Goal: Task Accomplishment & Management: Complete application form

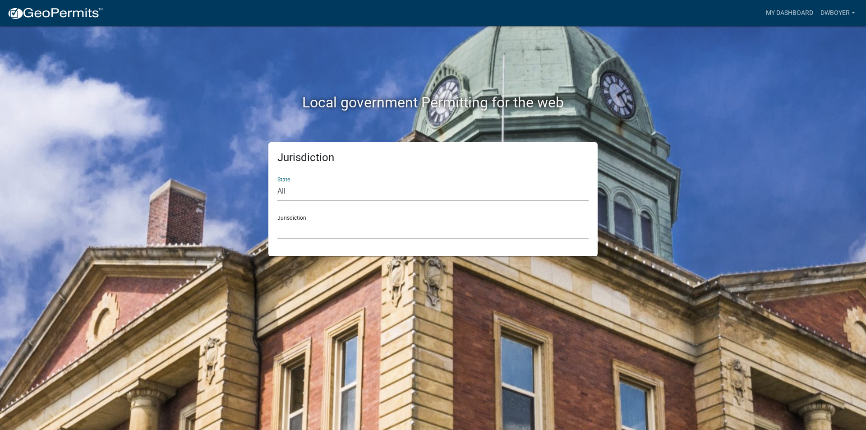
click at [292, 191] on select "All [US_STATE] [US_STATE] [US_STATE] [US_STATE] [US_STATE] [US_STATE] [US_STATE…" at bounding box center [432, 191] width 311 height 18
select select "[US_STATE]"
click at [277, 182] on select "All [US_STATE] [US_STATE] [US_STATE] [US_STATE] [US_STATE] [US_STATE] [US_STATE…" at bounding box center [432, 191] width 311 height 18
click at [295, 219] on div "Jurisdiction City of [GEOGRAPHIC_DATA], [US_STATE] City of [GEOGRAPHIC_DATA], […" at bounding box center [432, 223] width 311 height 31
click at [291, 216] on div "Jurisdiction City of [GEOGRAPHIC_DATA], [US_STATE] City of [GEOGRAPHIC_DATA], […" at bounding box center [432, 223] width 311 height 31
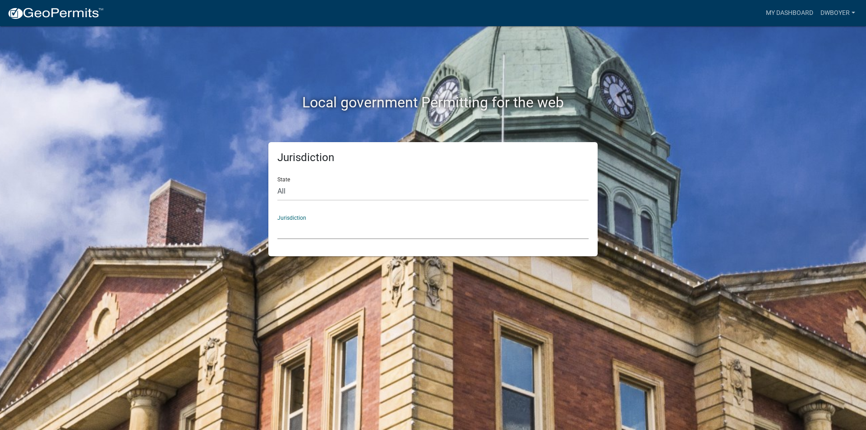
click at [290, 232] on select "City of [GEOGRAPHIC_DATA], [US_STATE] City of [GEOGRAPHIC_DATA], [US_STATE] Cit…" at bounding box center [432, 230] width 311 height 18
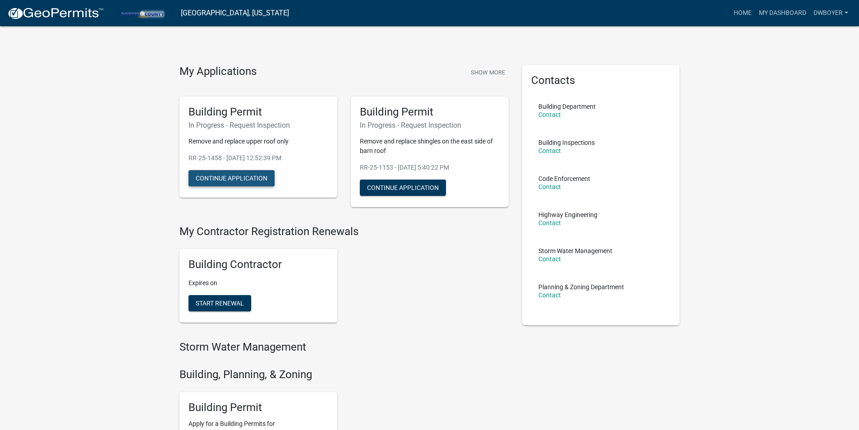
click at [248, 175] on button "Continue Application" at bounding box center [232, 178] width 86 height 16
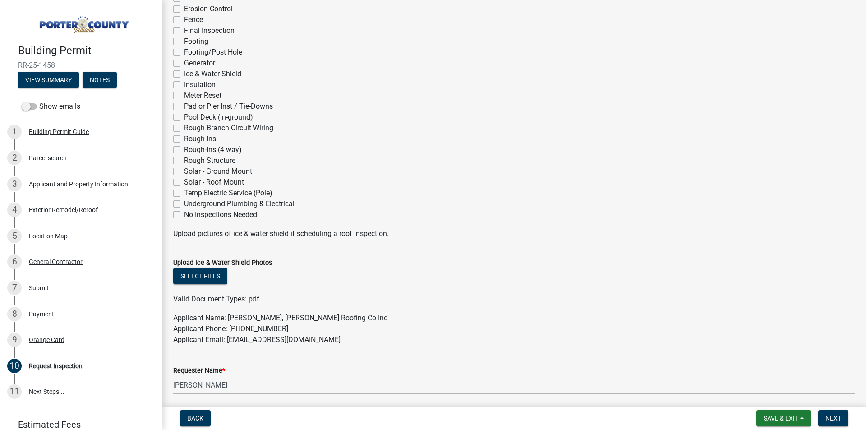
scroll to position [180, 0]
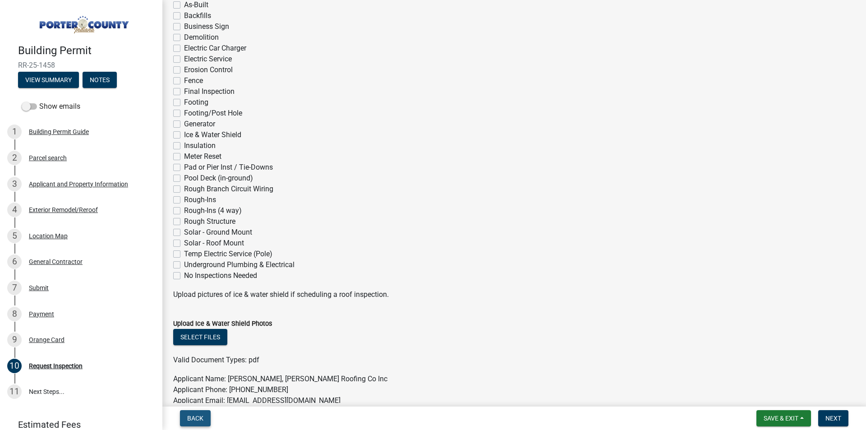
click at [202, 418] on span "Back" at bounding box center [195, 417] width 16 height 7
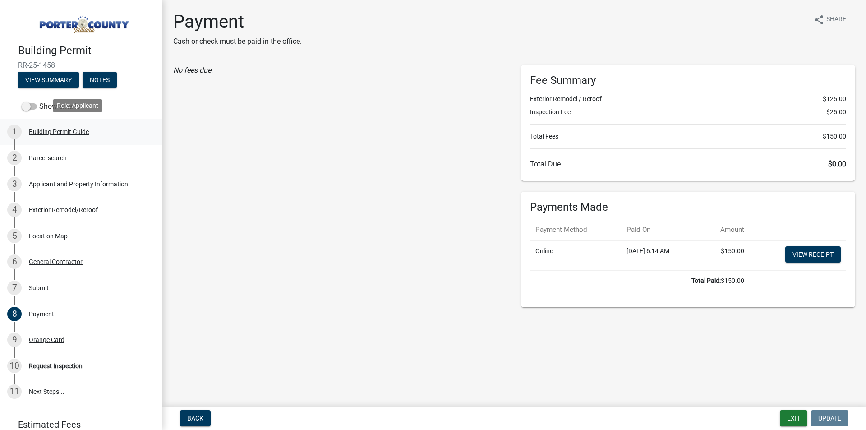
click at [52, 131] on div "Building Permit Guide" at bounding box center [59, 132] width 60 height 6
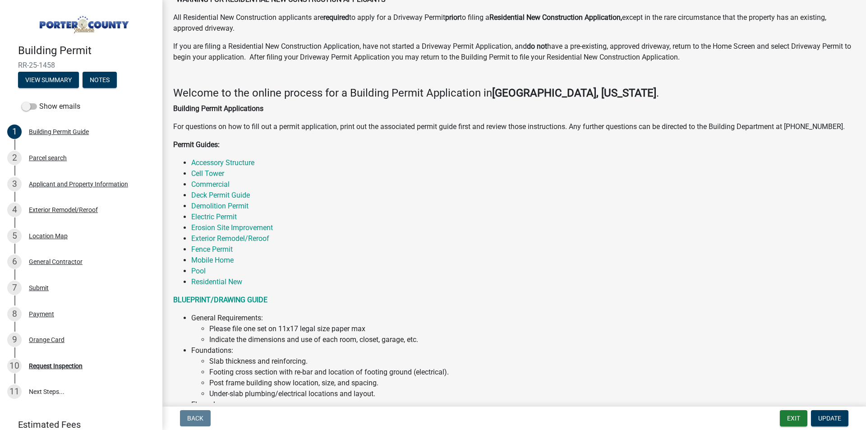
scroll to position [45, 0]
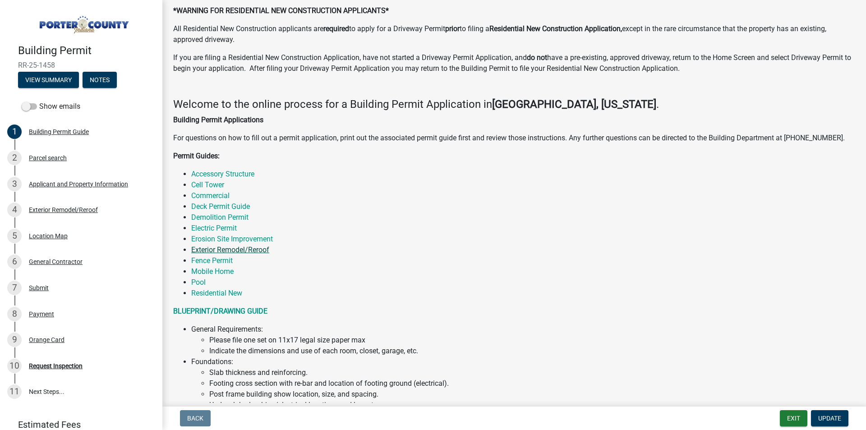
click at [243, 247] on link "Exterior Remodel/Reroof" at bounding box center [230, 249] width 78 height 9
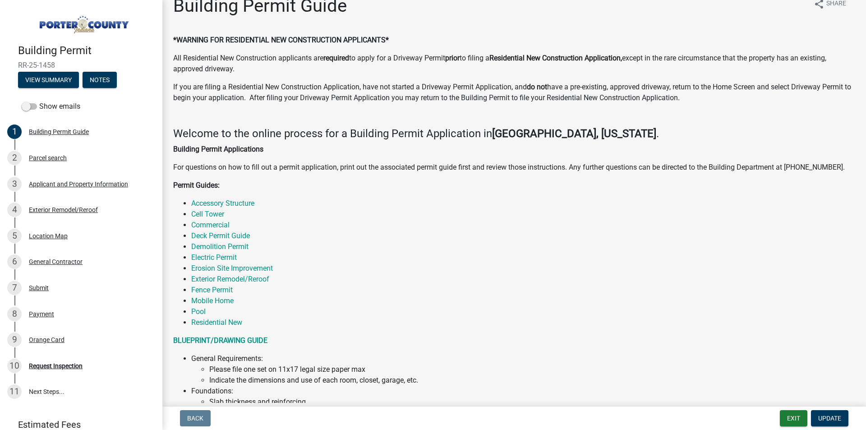
scroll to position [0, 0]
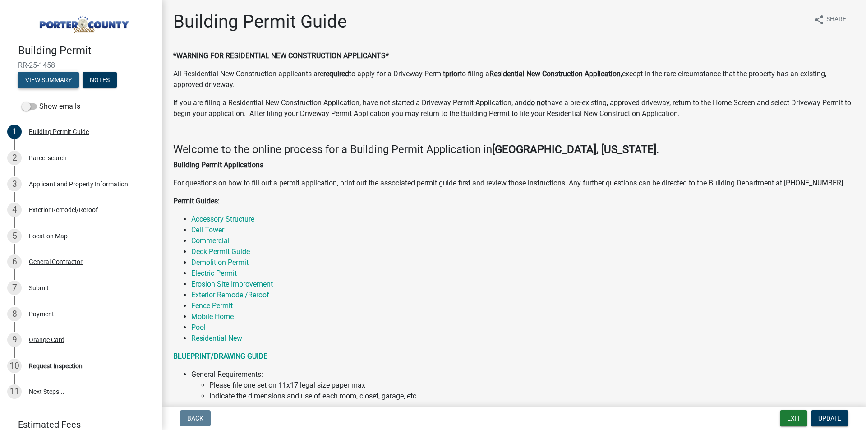
click at [64, 77] on button "View Summary" at bounding box center [48, 80] width 61 height 16
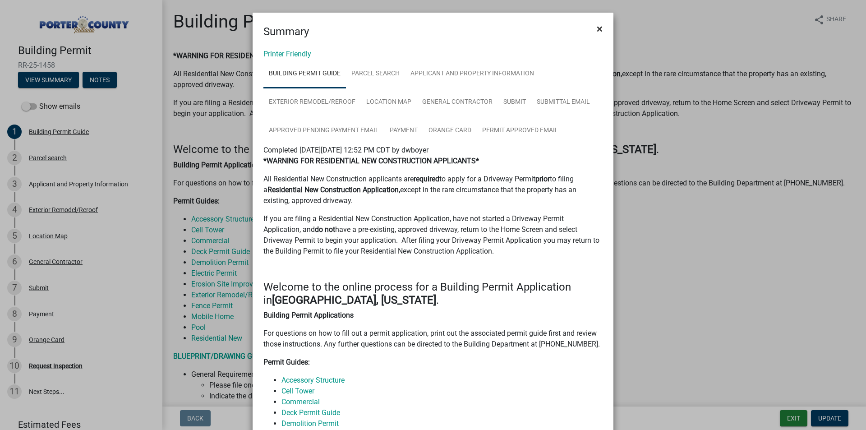
click at [597, 28] on span "×" at bounding box center [600, 29] width 6 height 13
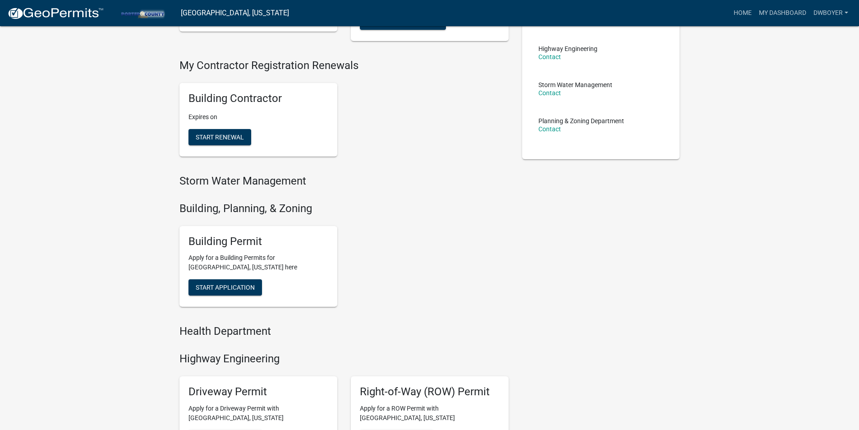
scroll to position [180, 0]
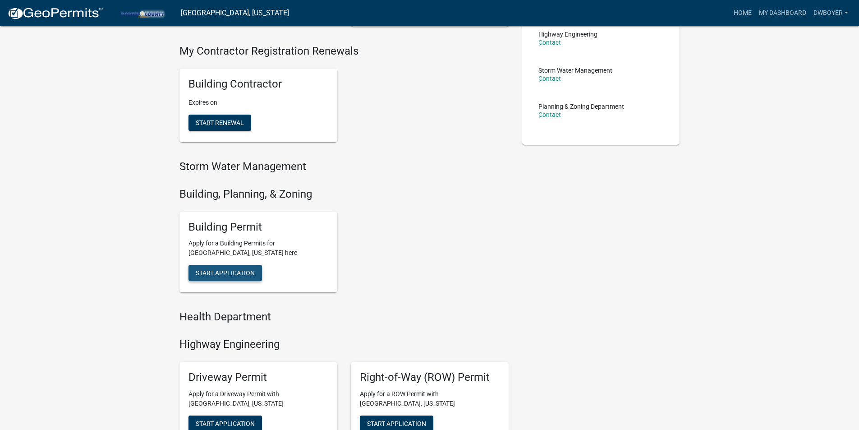
click at [208, 272] on span "Start Application" at bounding box center [225, 272] width 59 height 7
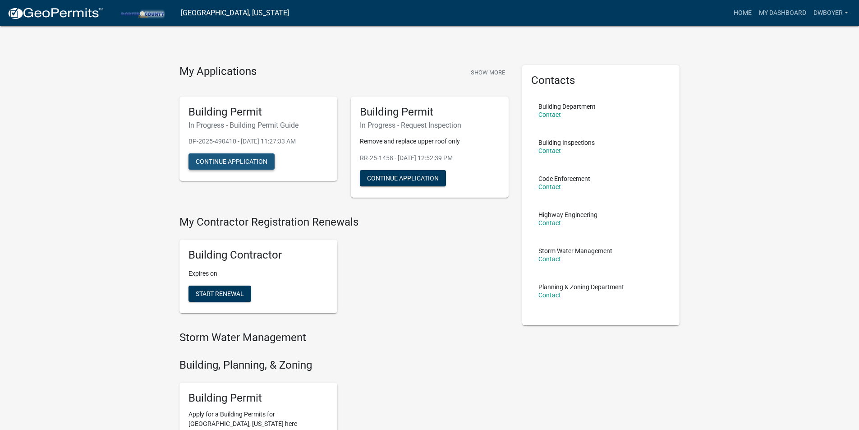
click at [213, 161] on button "Continue Application" at bounding box center [232, 161] width 86 height 16
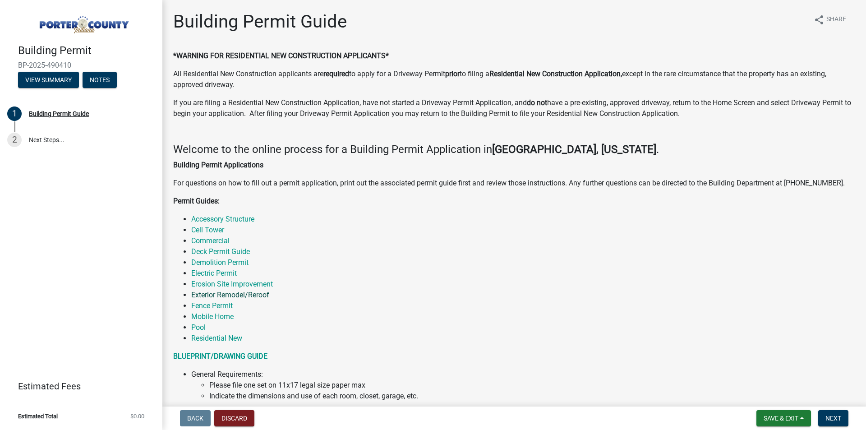
click at [218, 294] on link "Exterior Remodel/Reroof" at bounding box center [230, 294] width 78 height 9
